Goal: Task Accomplishment & Management: Complete application form

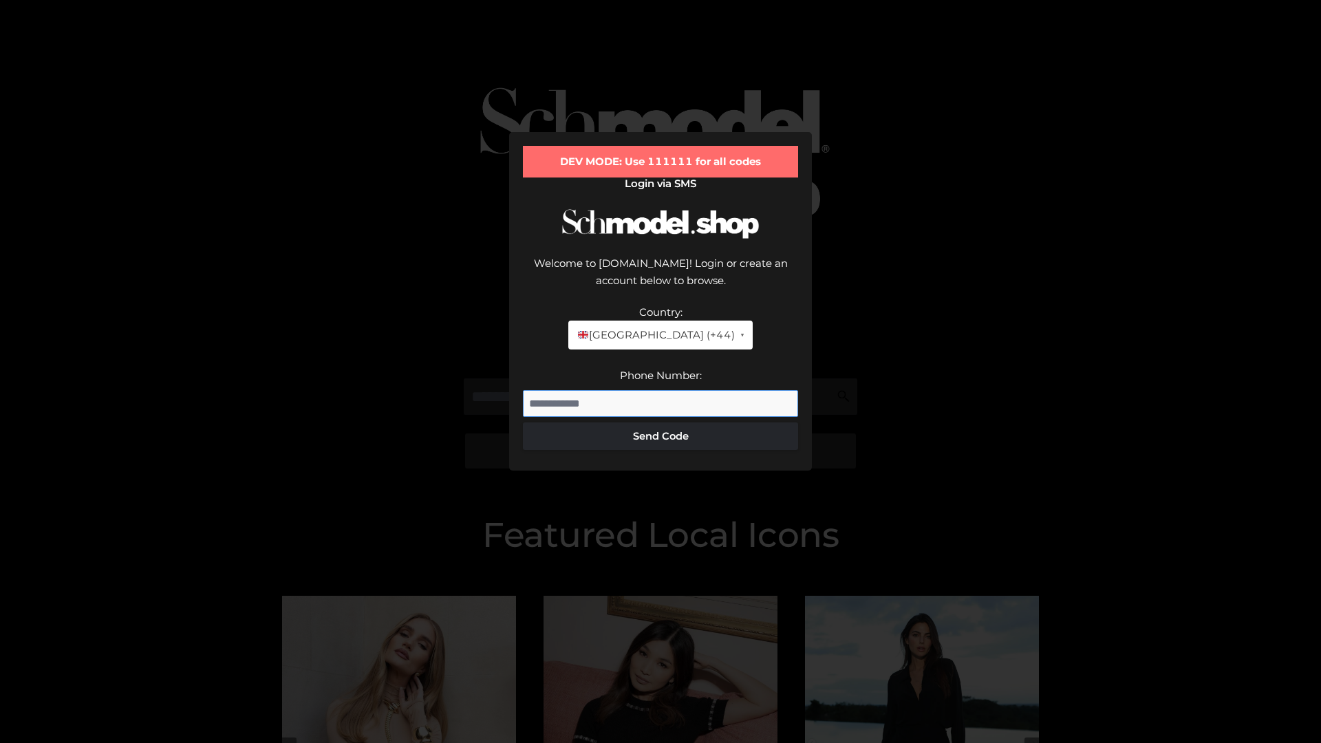
click at [660, 390] on input "Phone Number:" at bounding box center [660, 404] width 275 height 28
type input "**********"
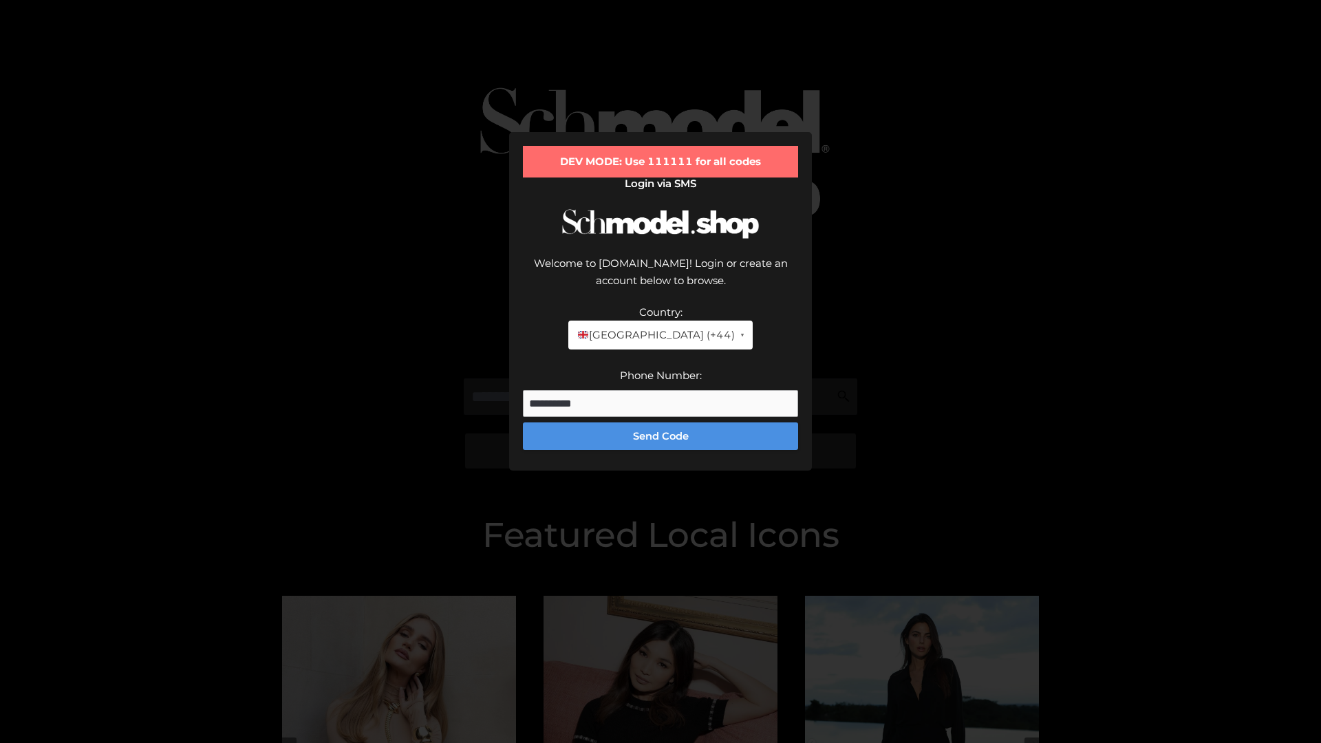
click at [660, 422] on button "Send Code" at bounding box center [660, 436] width 275 height 28
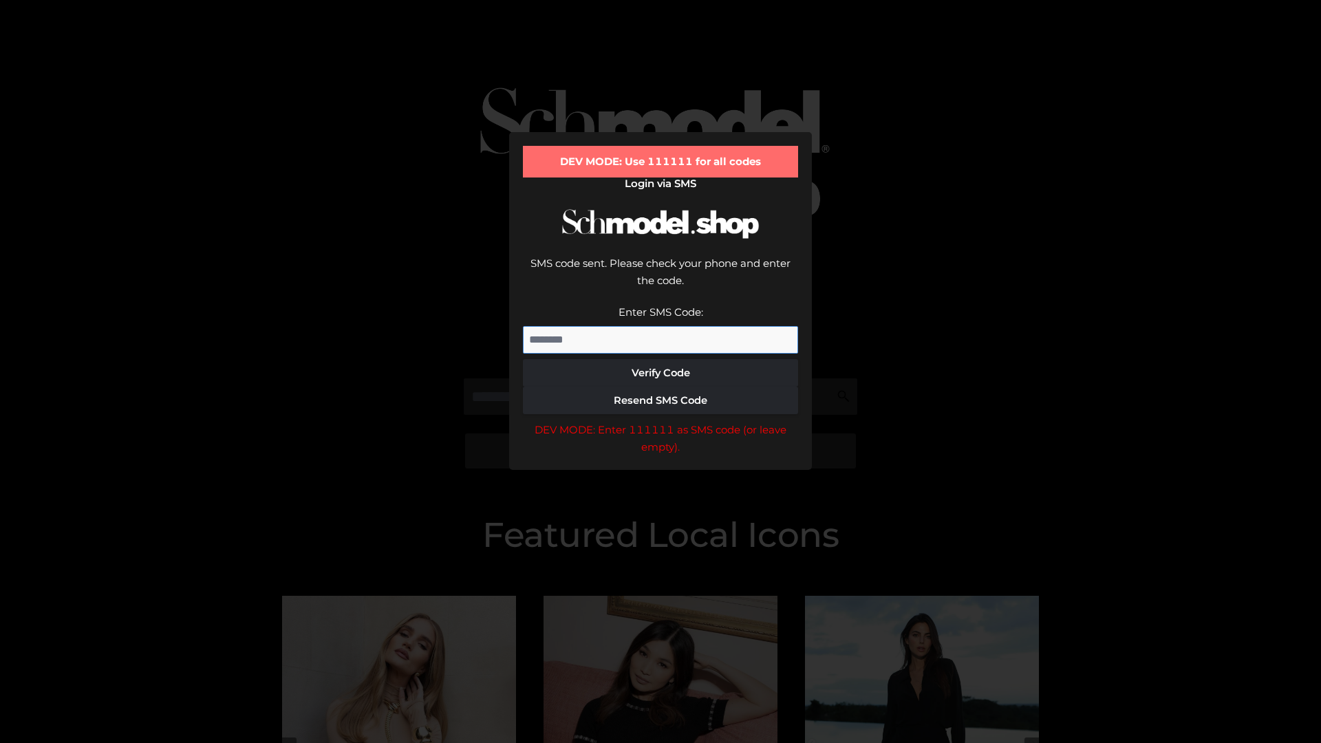
click at [660, 326] on input "Enter SMS Code:" at bounding box center [660, 340] width 275 height 28
type input "******"
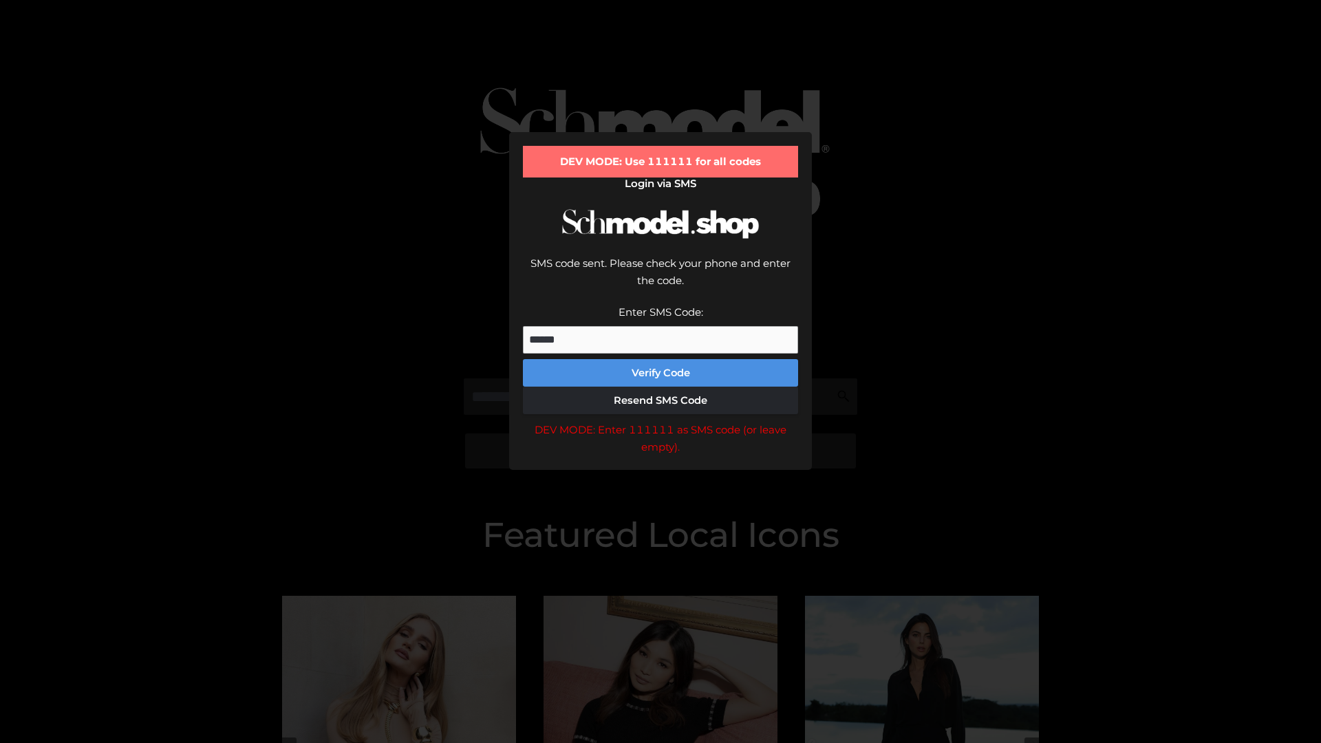
click at [660, 359] on button "Verify Code" at bounding box center [660, 373] width 275 height 28
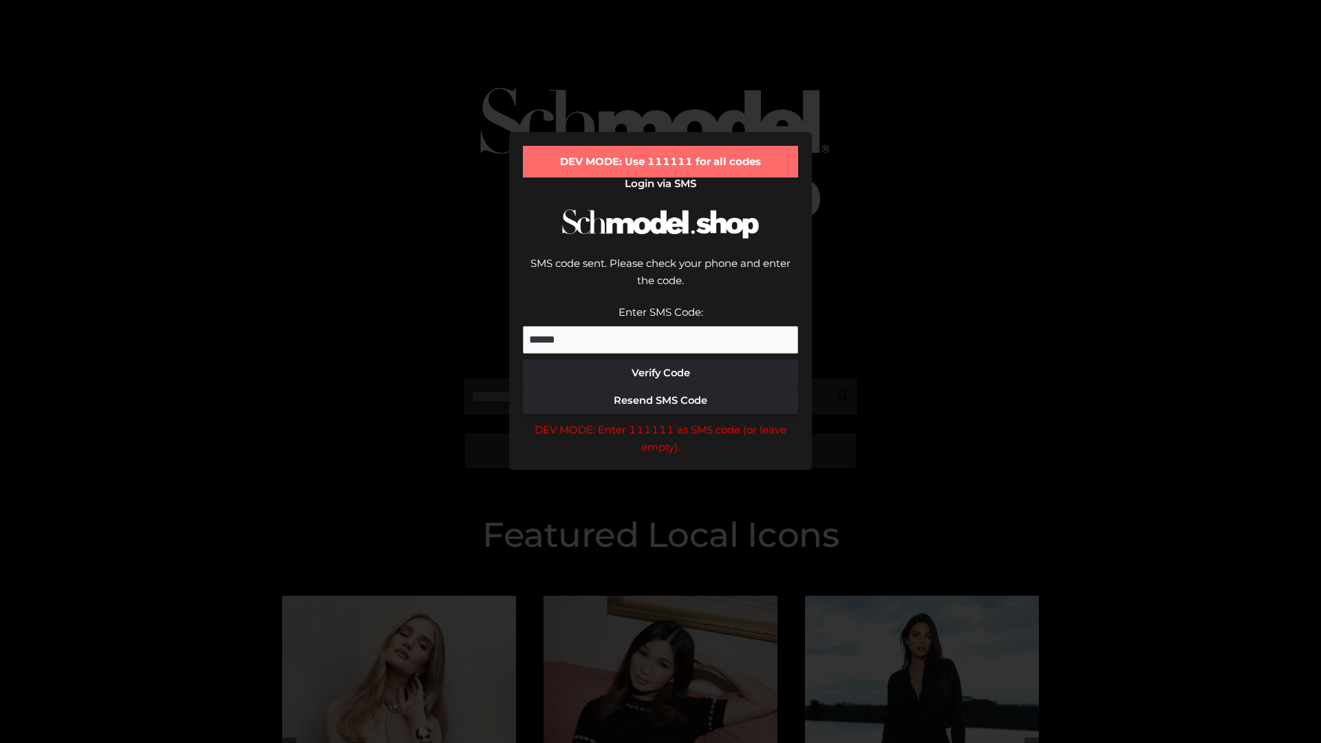
click at [660, 421] on div "DEV MODE: Enter 111111 as SMS code (or leave empty)." at bounding box center [660, 438] width 275 height 35
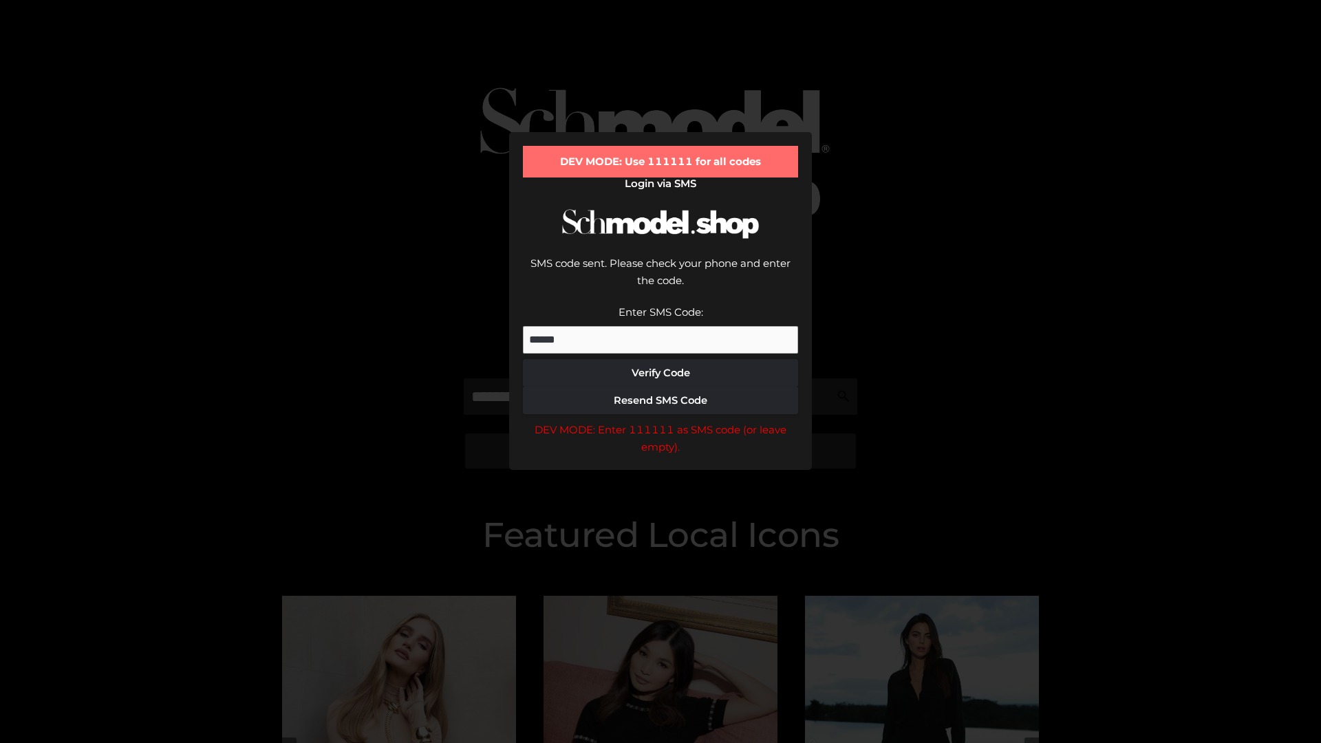
click at [660, 421] on div "DEV MODE: Enter 111111 as SMS code (or leave empty)." at bounding box center [660, 438] width 275 height 35
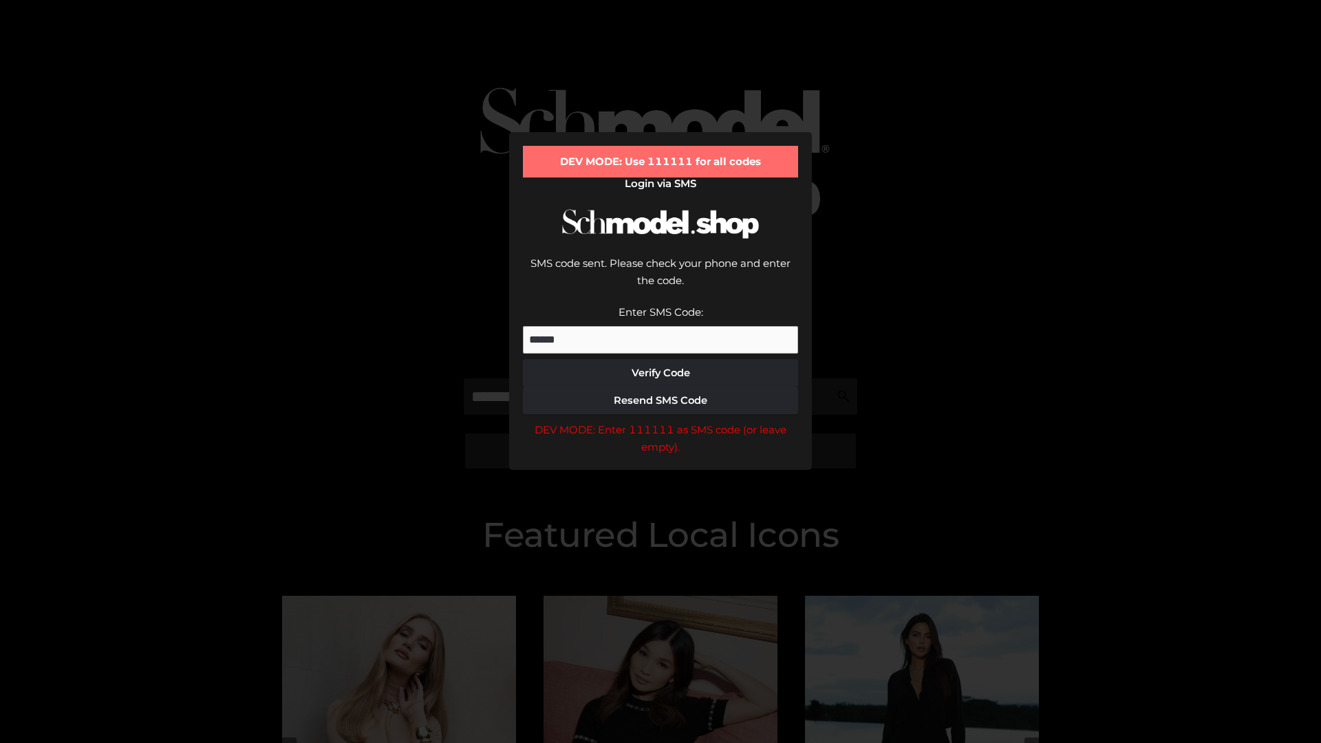
click at [660, 421] on div "DEV MODE: Enter 111111 as SMS code (or leave empty)." at bounding box center [660, 438] width 275 height 35
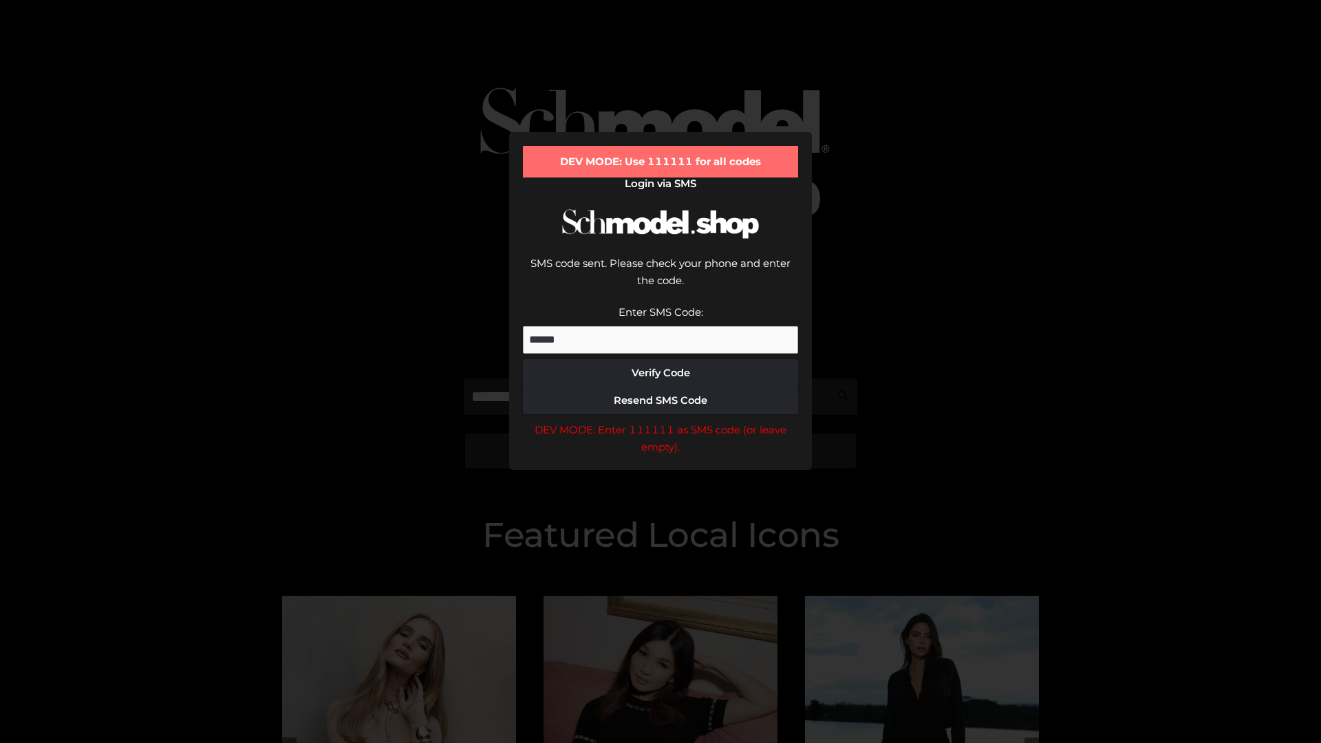
click at [660, 421] on div "DEV MODE: Enter 111111 as SMS code (or leave empty)." at bounding box center [660, 438] width 275 height 35
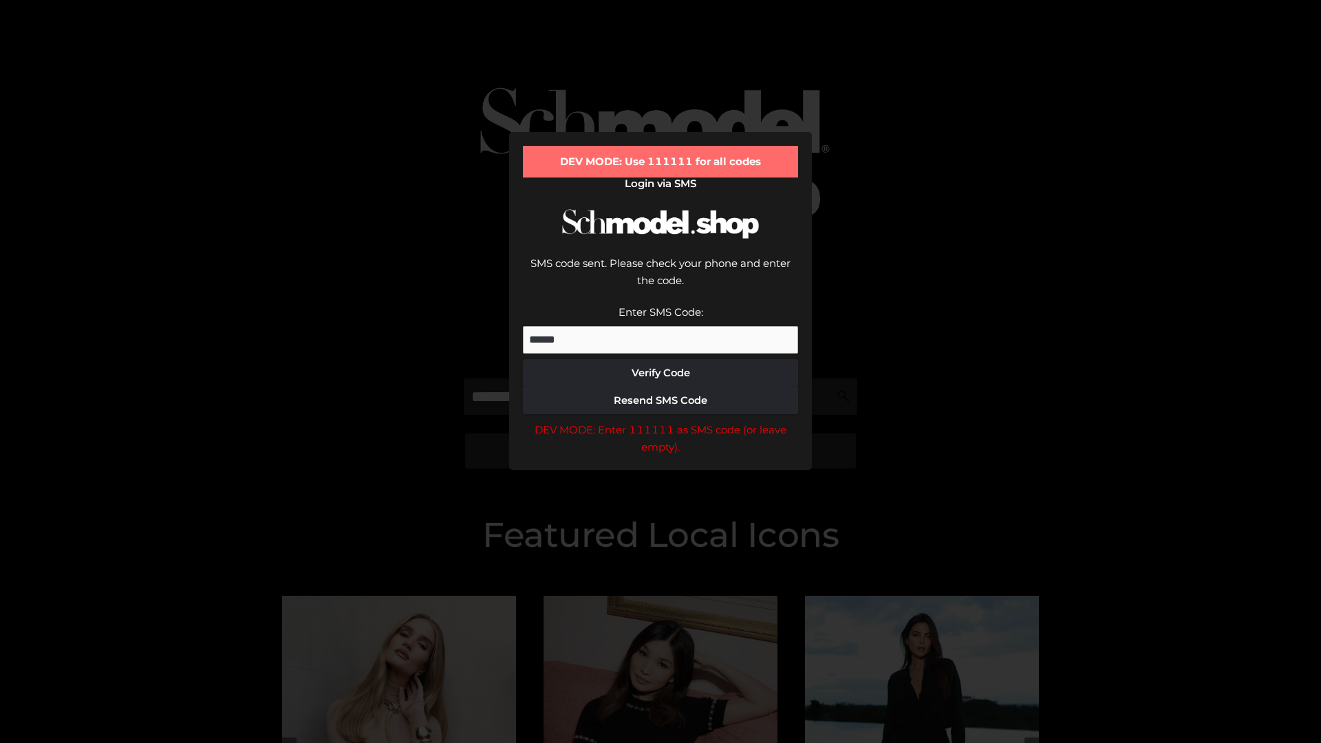
click at [660, 421] on div "DEV MODE: Enter 111111 as SMS code (or leave empty)." at bounding box center [660, 438] width 275 height 35
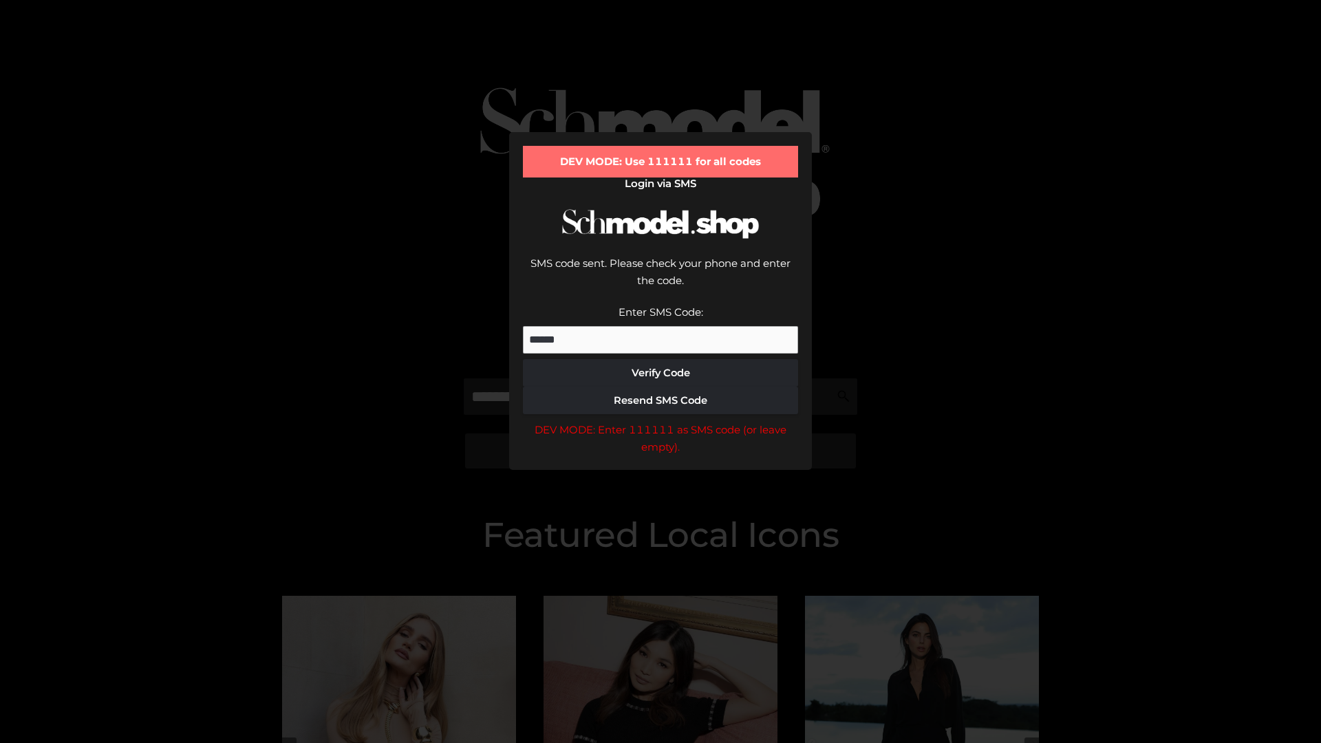
click at [660, 421] on div "DEV MODE: Enter 111111 as SMS code (or leave empty)." at bounding box center [660, 438] width 275 height 35
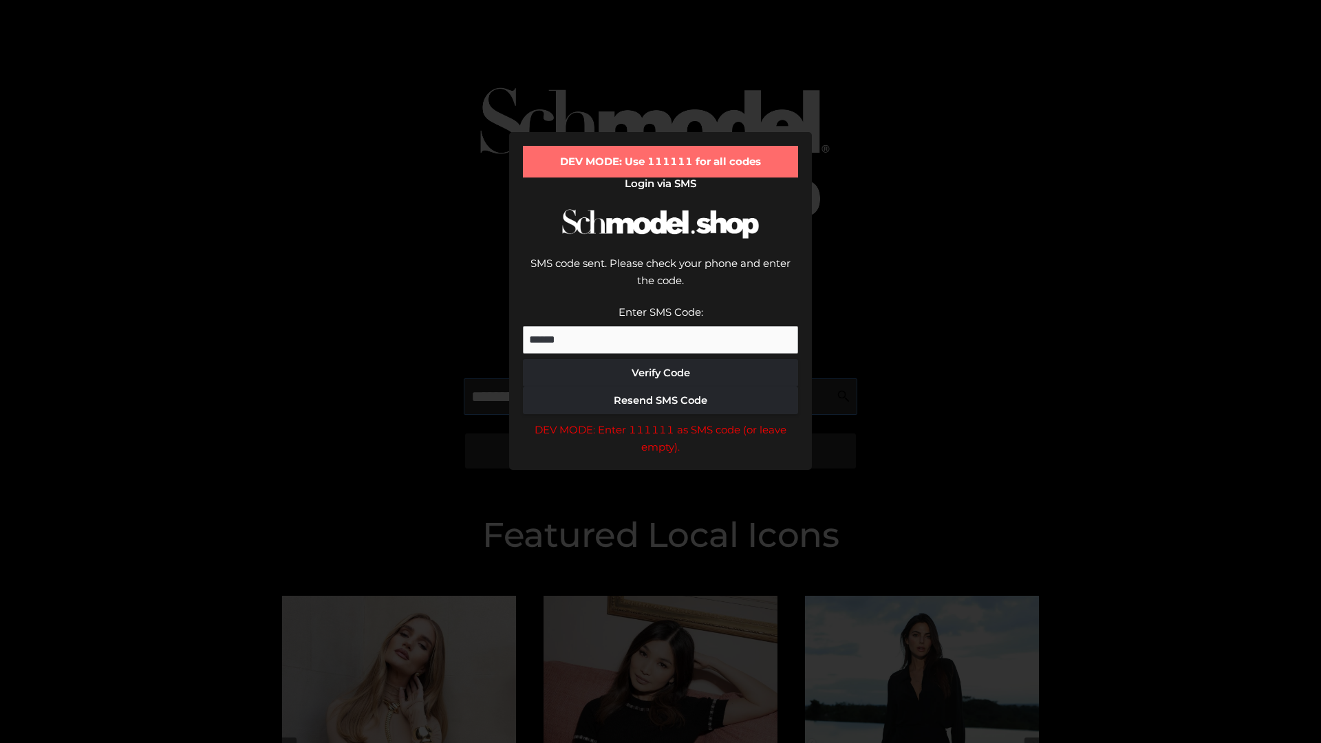
scroll to position [0, 71]
click at [660, 421] on div "DEV MODE: Enter 111111 as SMS code (or leave empty)." at bounding box center [660, 438] width 275 height 35
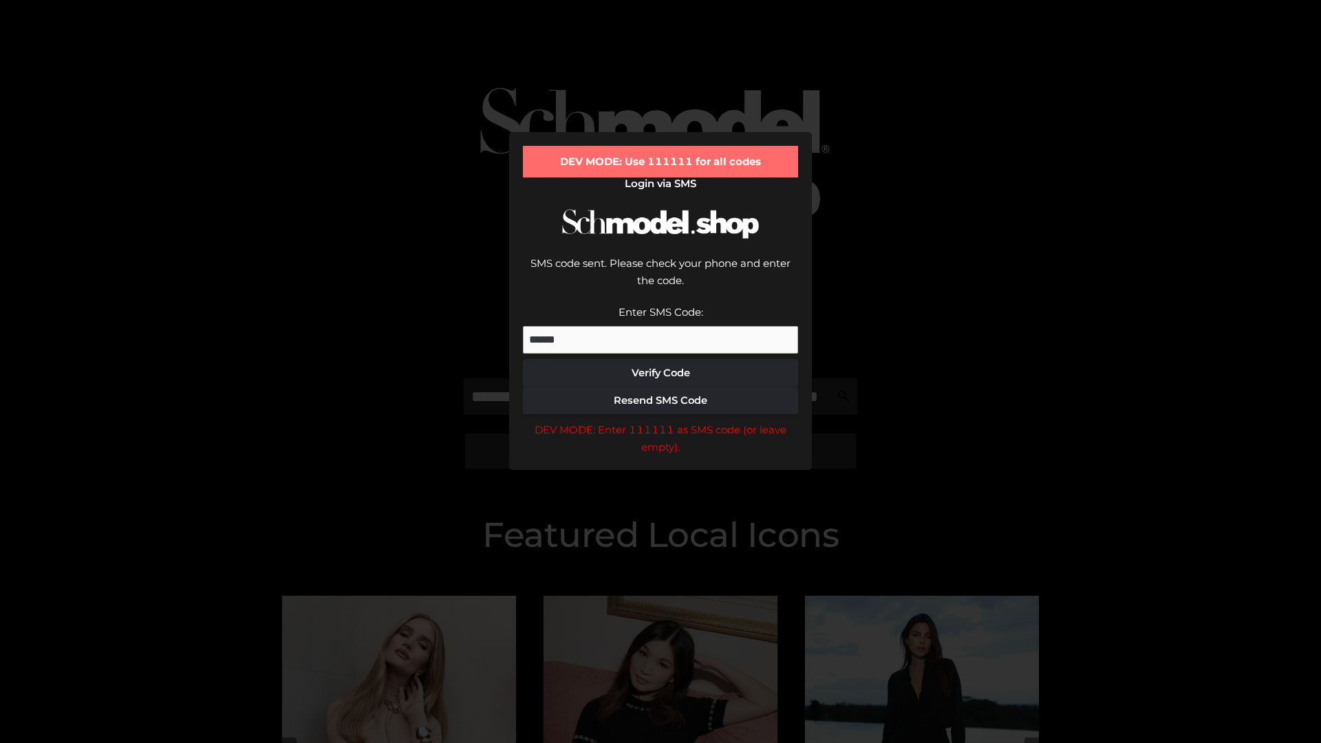
click at [660, 421] on div "DEV MODE: Enter 111111 as SMS code (or leave empty)." at bounding box center [660, 438] width 275 height 35
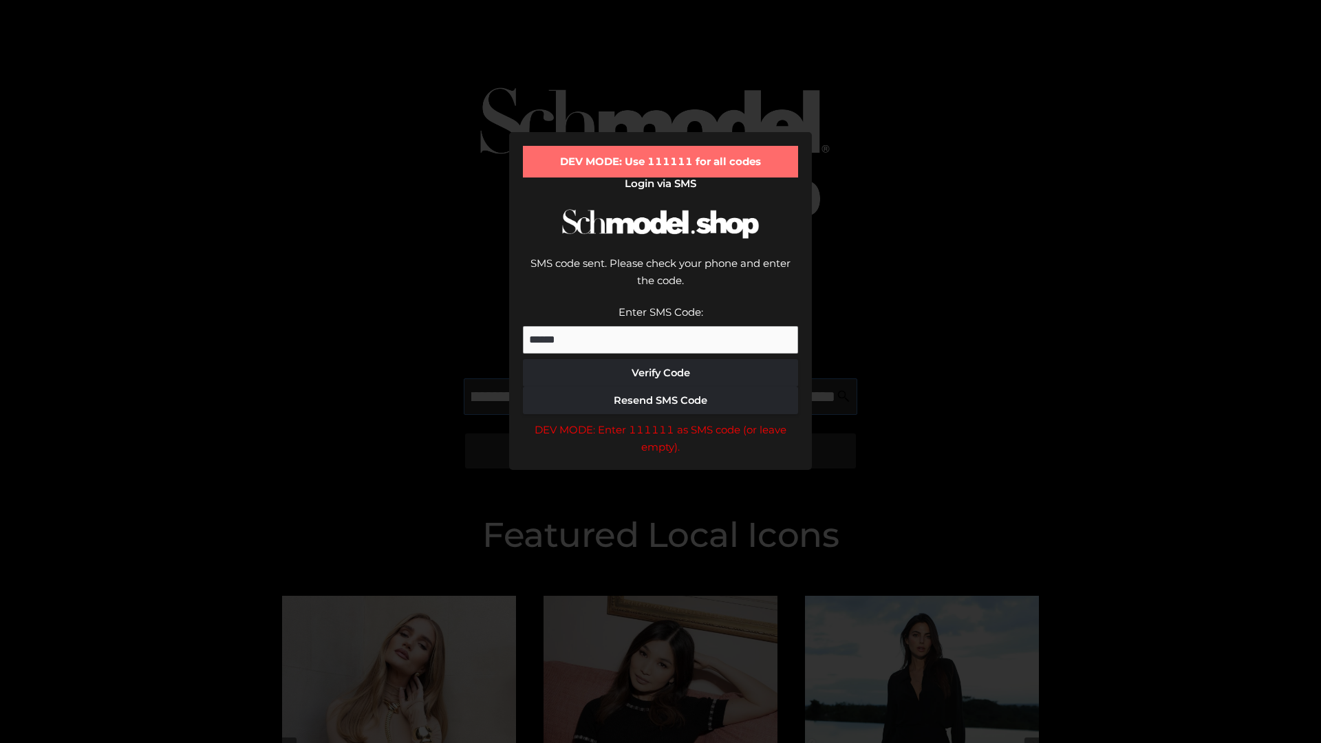
scroll to position [0, 150]
click at [660, 421] on div "DEV MODE: Enter 111111 as SMS code (or leave empty)." at bounding box center [660, 438] width 275 height 35
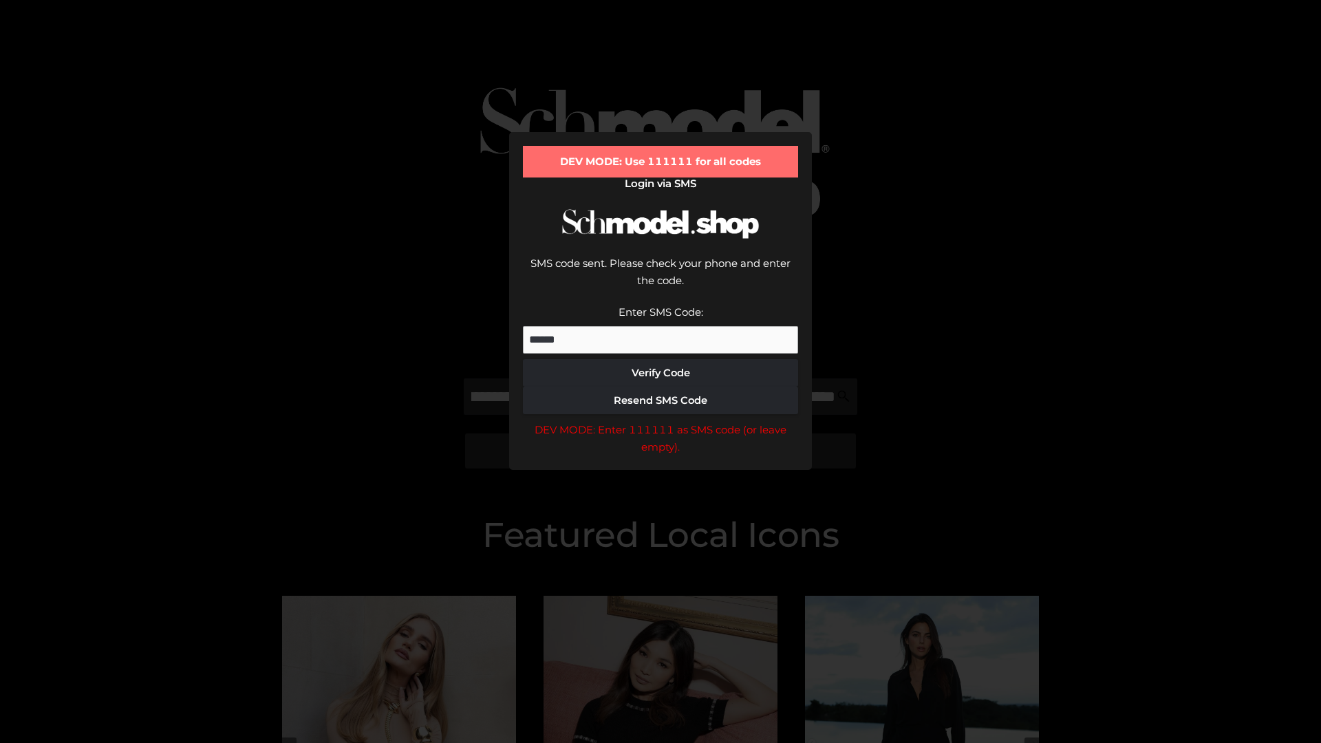
click at [660, 421] on div "DEV MODE: Enter 111111 as SMS code (or leave empty)." at bounding box center [660, 438] width 275 height 35
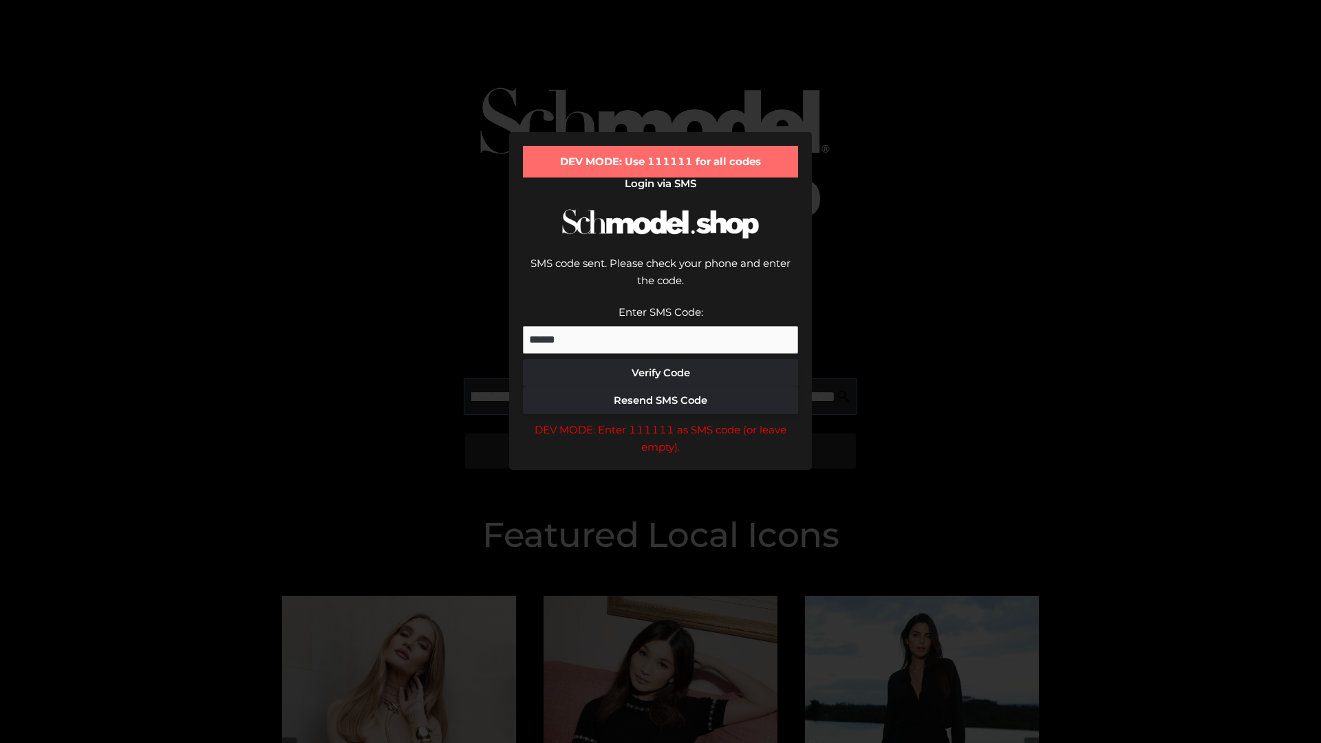
scroll to position [0, 233]
click at [660, 421] on div "DEV MODE: Enter 111111 as SMS code (or leave empty)." at bounding box center [660, 438] width 275 height 35
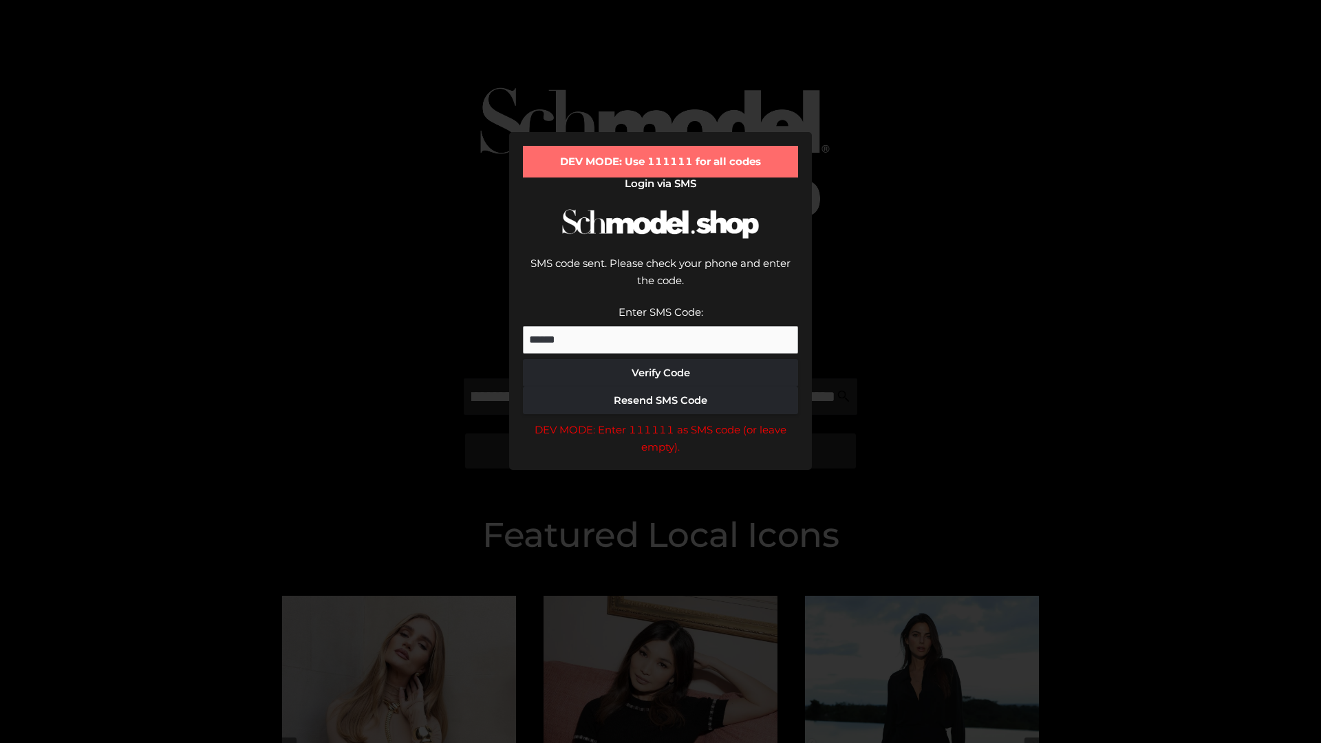
click at [660, 421] on div "DEV MODE: Enter 111111 as SMS code (or leave empty)." at bounding box center [660, 438] width 275 height 35
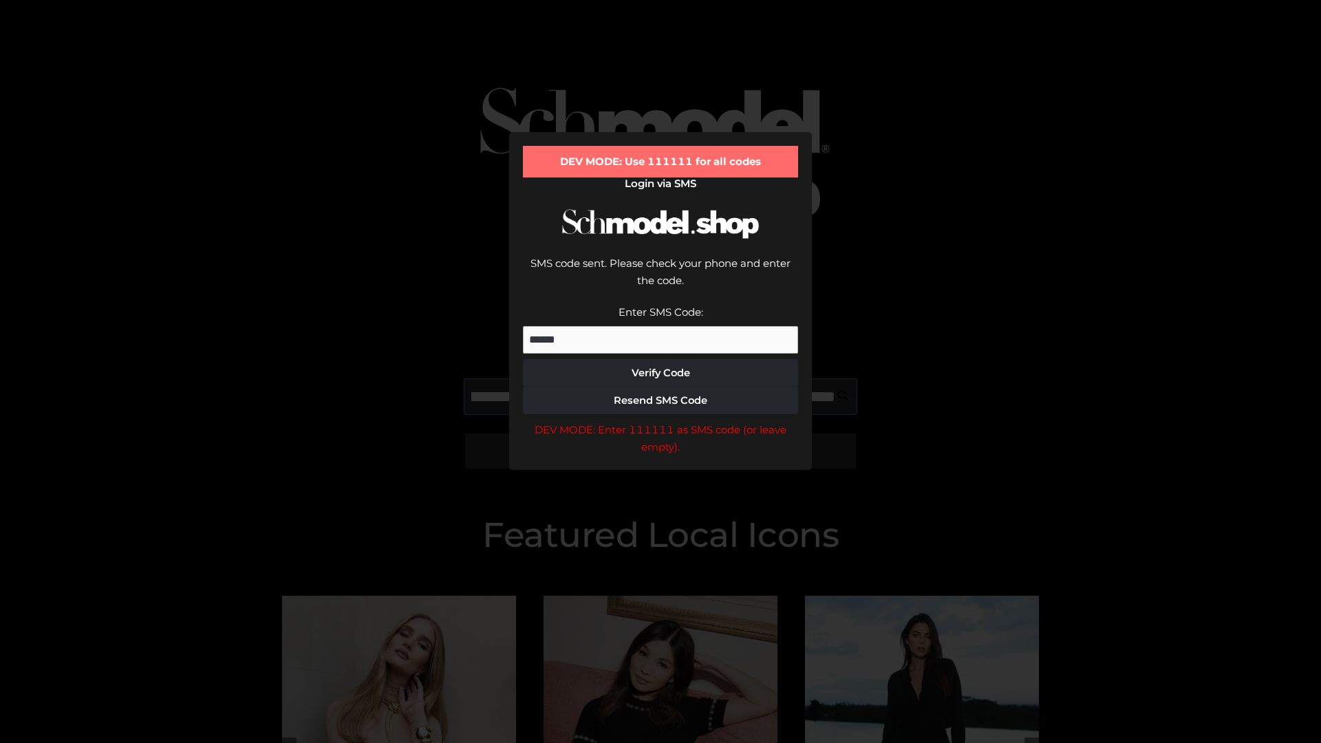
scroll to position [0, 320]
click at [660, 421] on div "DEV MODE: Enter 111111 as SMS code (or leave empty)." at bounding box center [660, 438] width 275 height 35
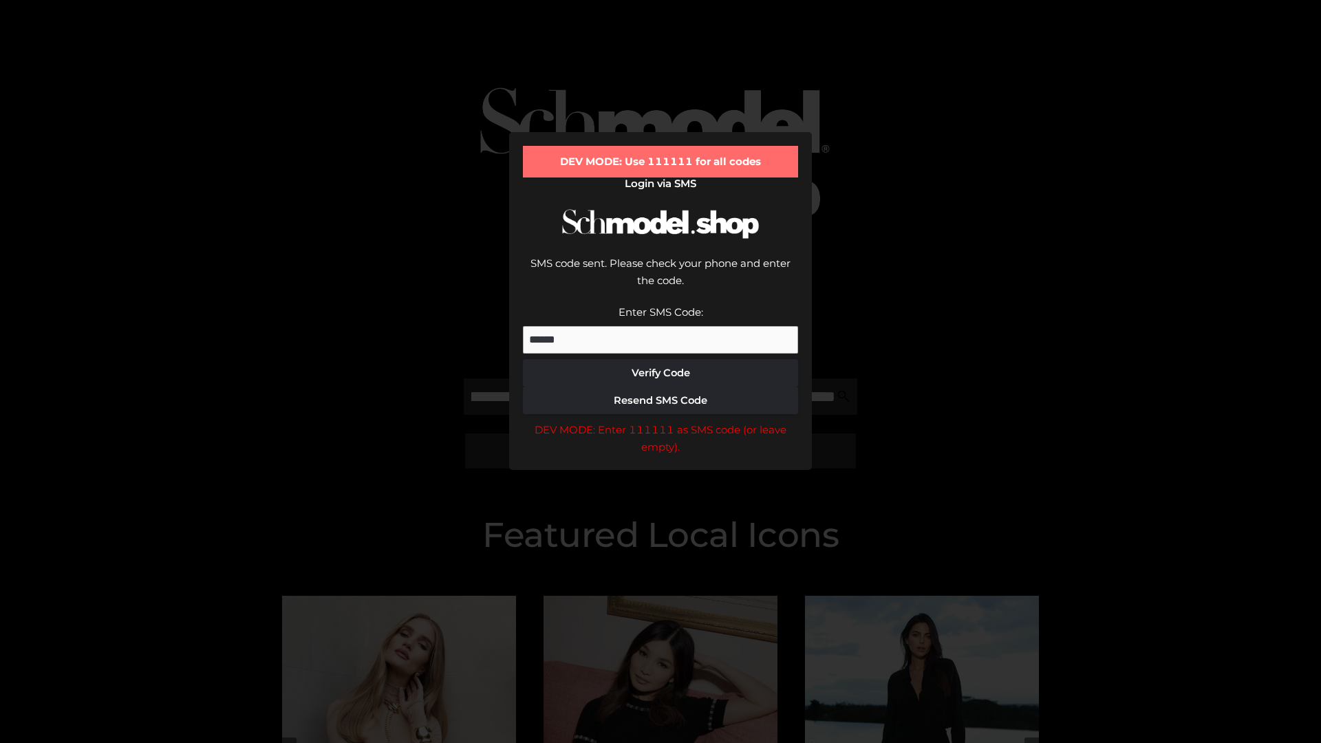
click at [660, 421] on div "DEV MODE: Enter 111111 as SMS code (or leave empty)." at bounding box center [660, 438] width 275 height 35
type input "**********"
click at [660, 421] on div "DEV MODE: Enter 111111 as SMS code (or leave empty)." at bounding box center [660, 438] width 275 height 35
